Goal: Transaction & Acquisition: Obtain resource

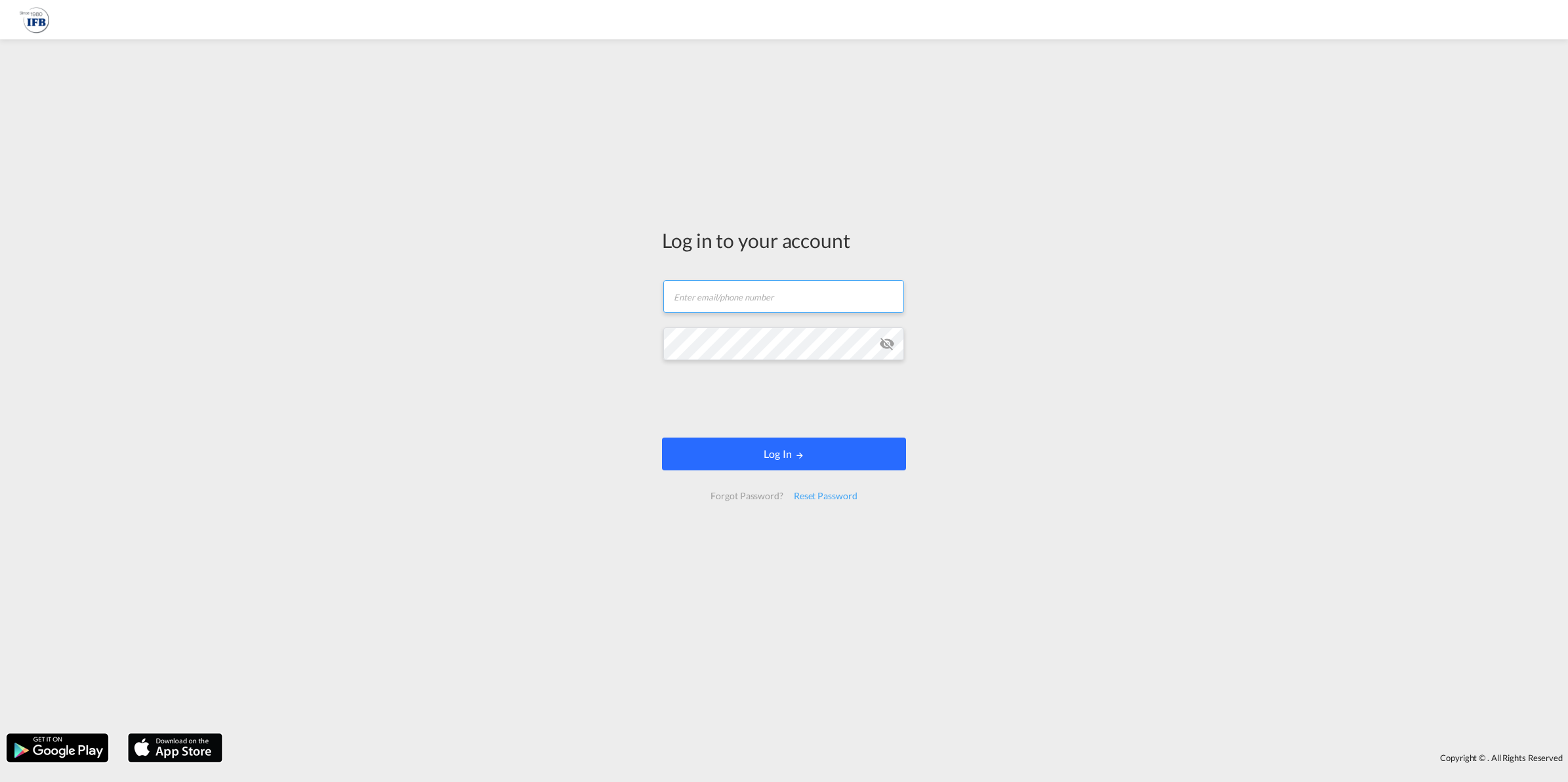
type input "[EMAIL_ADDRESS][DOMAIN_NAME]"
click at [715, 448] on button "Log In" at bounding box center [784, 454] width 244 height 33
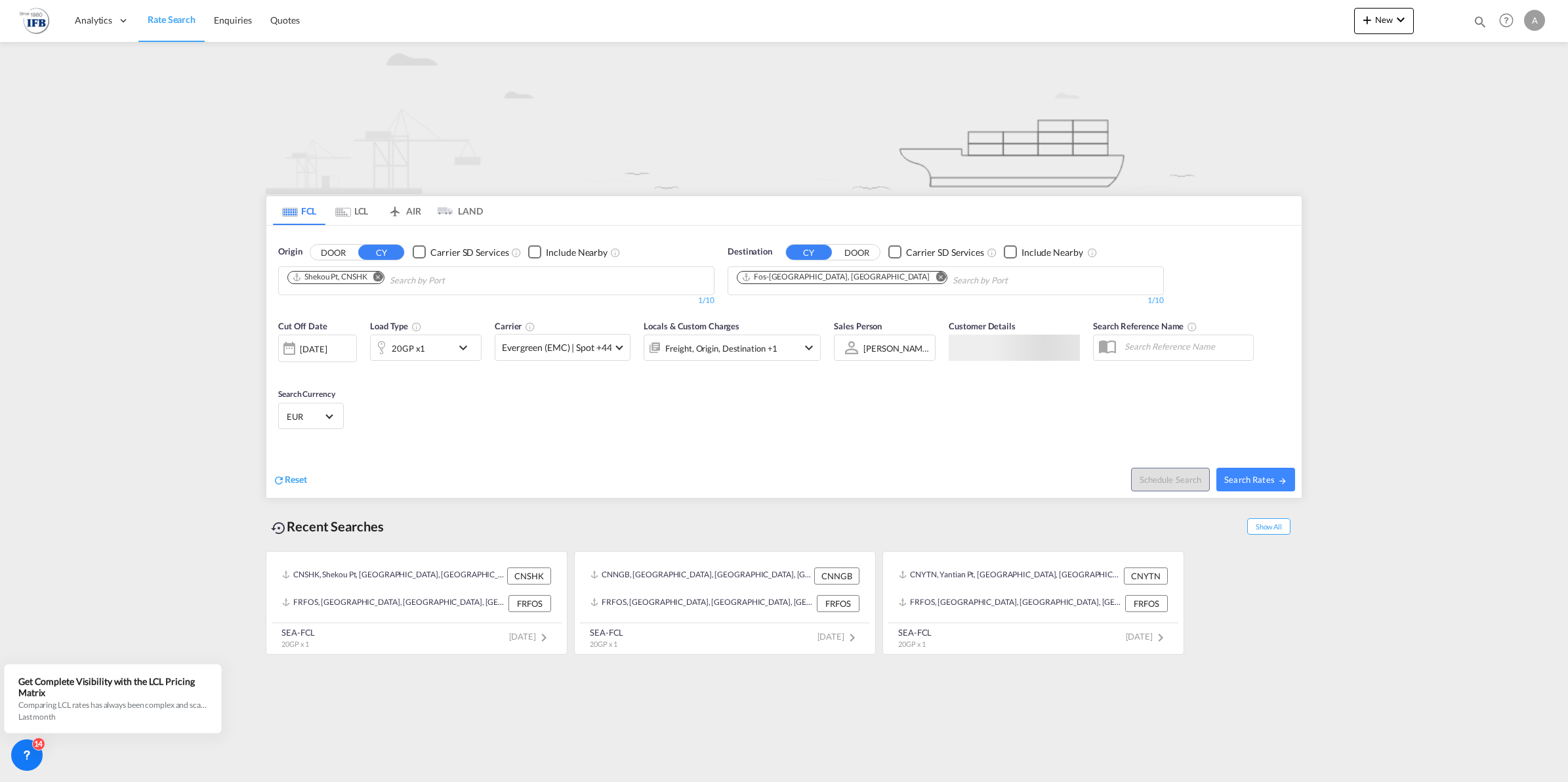
click at [378, 274] on md-icon "Remove" at bounding box center [378, 276] width 10 height 10
type input "ning"
click at [331, 332] on div "Ning bo China CNNGB" at bounding box center [389, 350] width 250 height 39
click at [437, 339] on div "20GP x1" at bounding box center [411, 347] width 82 height 26
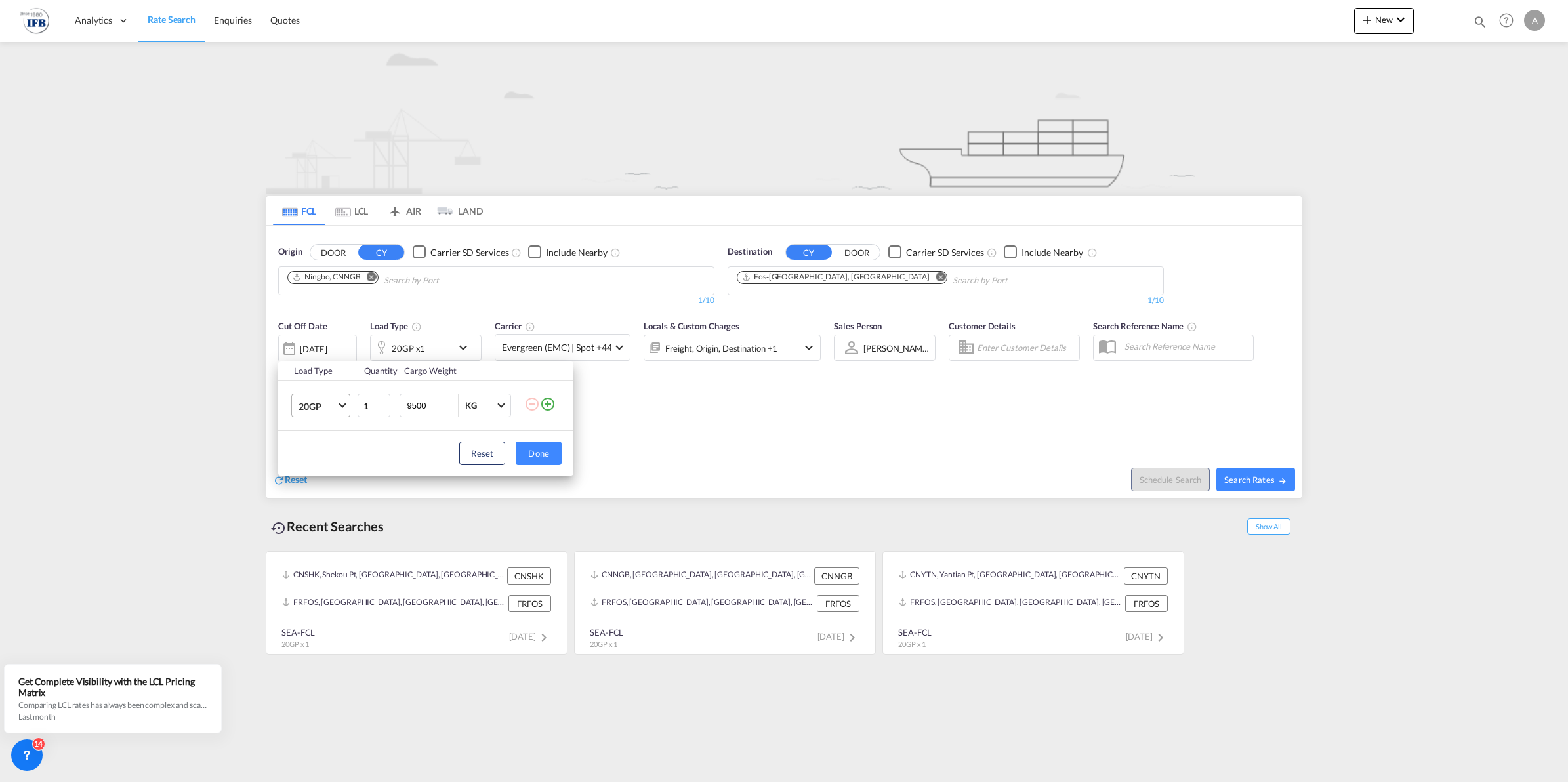
click at [340, 405] on span "Choose: \a20GP" at bounding box center [342, 404] width 7 height 7
click at [330, 470] on md-option "40HC" at bounding box center [333, 469] width 89 height 32
click at [529, 457] on button "Done" at bounding box center [539, 454] width 46 height 24
click at [327, 348] on div "[DATE]" at bounding box center [313, 349] width 27 height 12
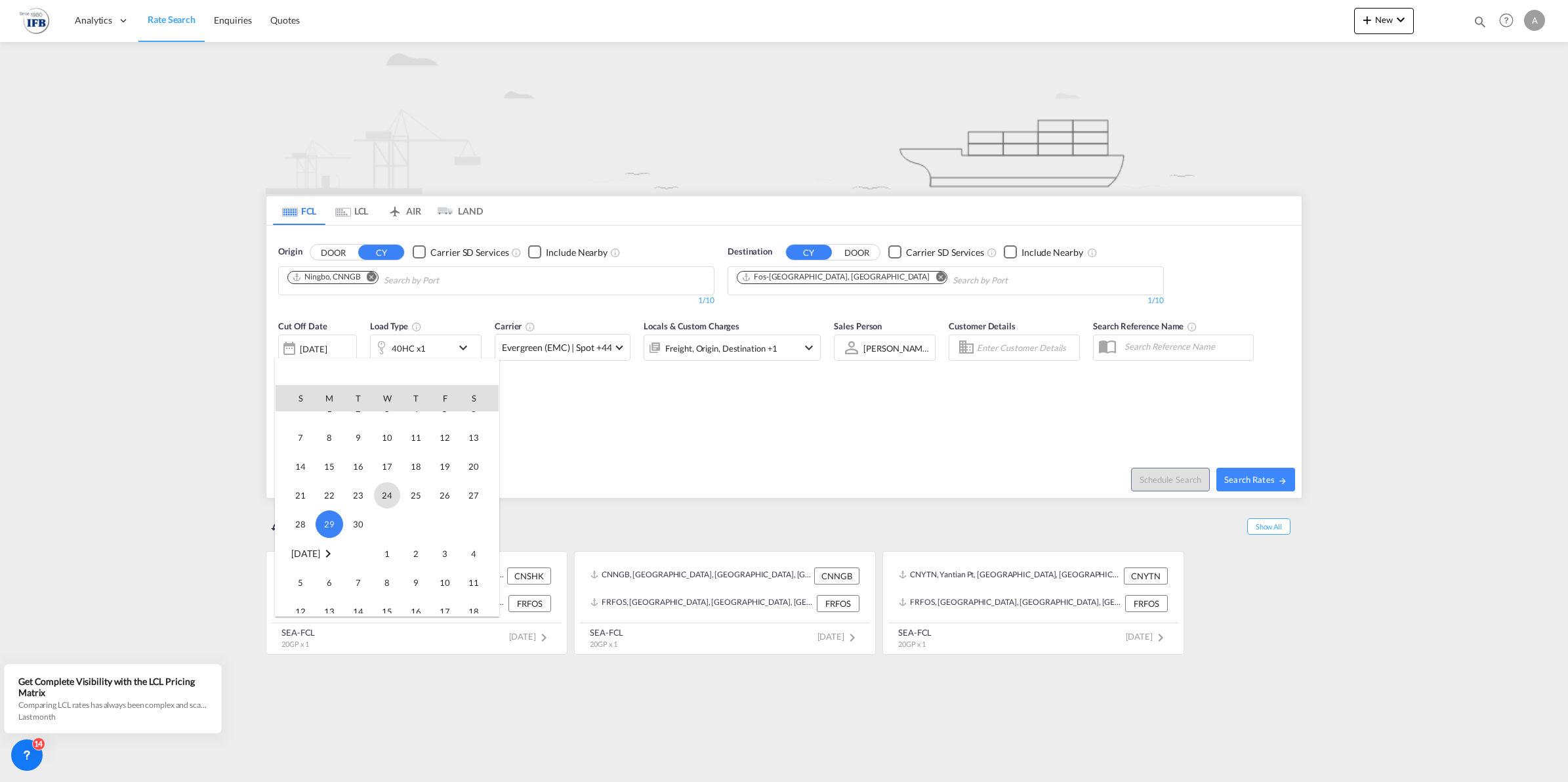
scroll to position [430, 0]
click at [408, 517] on span "2" at bounding box center [416, 518] width 26 height 26
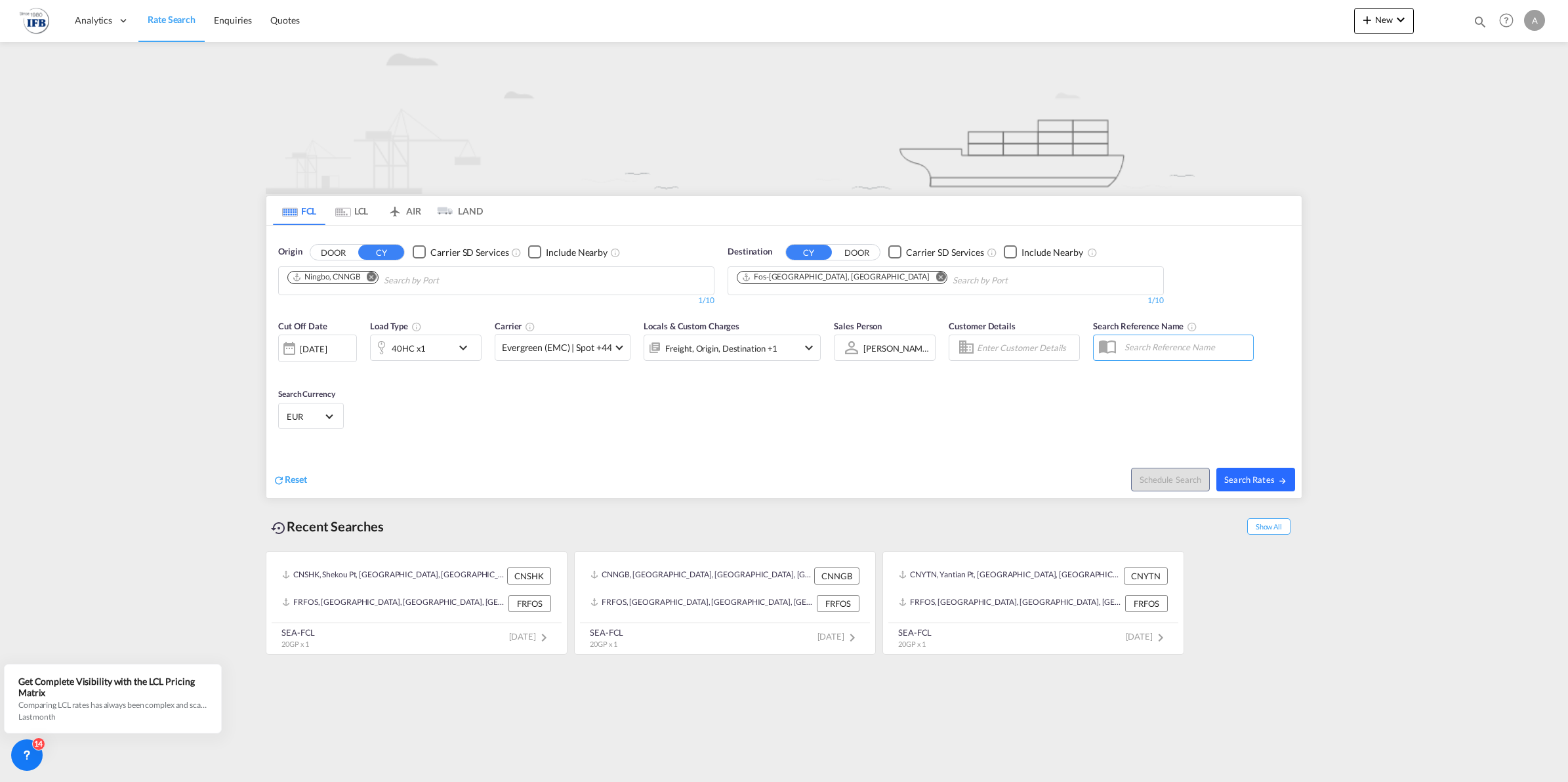
click at [1252, 476] on span "Search Rates" at bounding box center [1256, 480] width 63 height 11
type input "CNNGB to FRFOS / [DATE]"
